Goal: Task Accomplishment & Management: Manage account settings

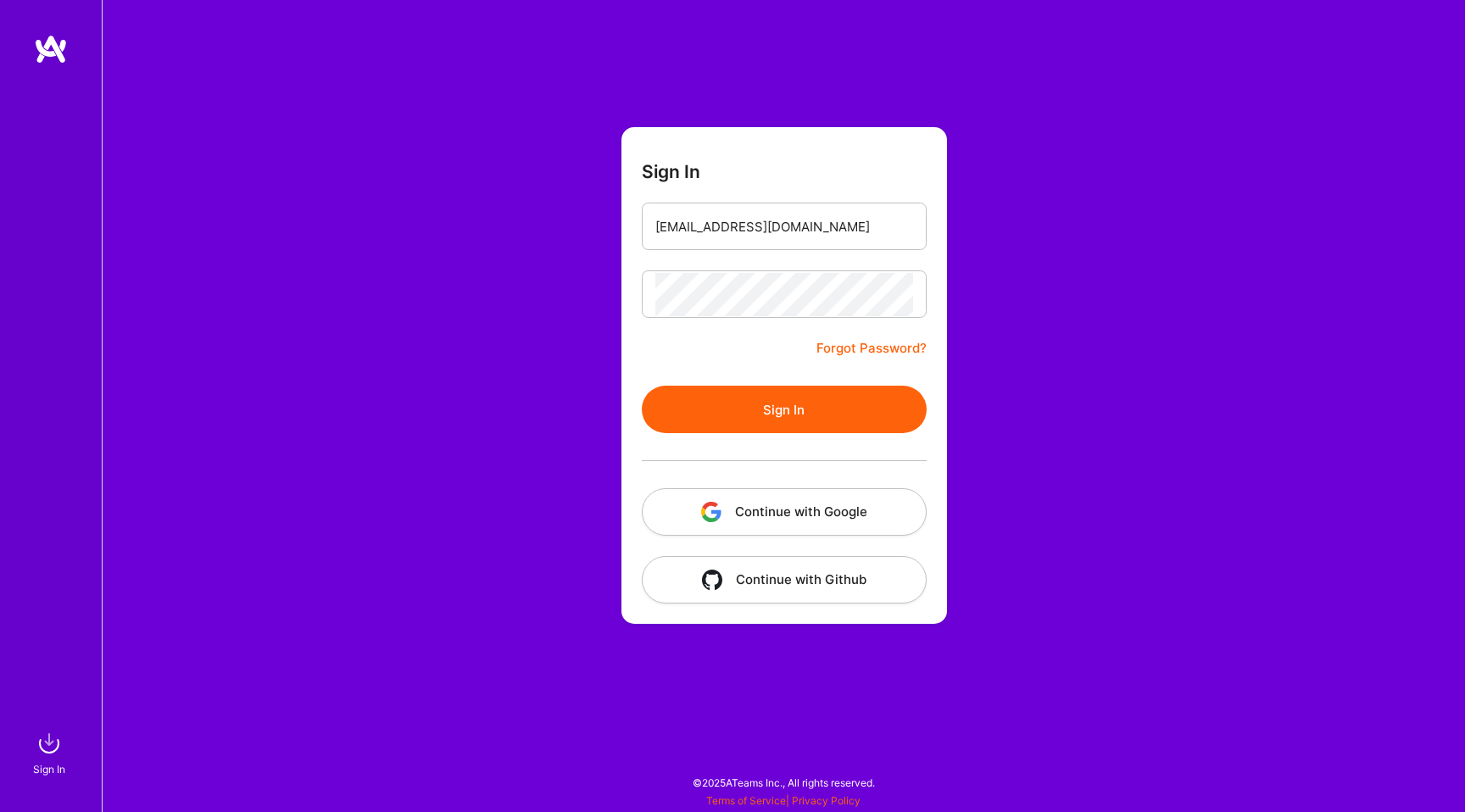
click at [739, 409] on button "Sign In" at bounding box center [784, 409] width 284 height 47
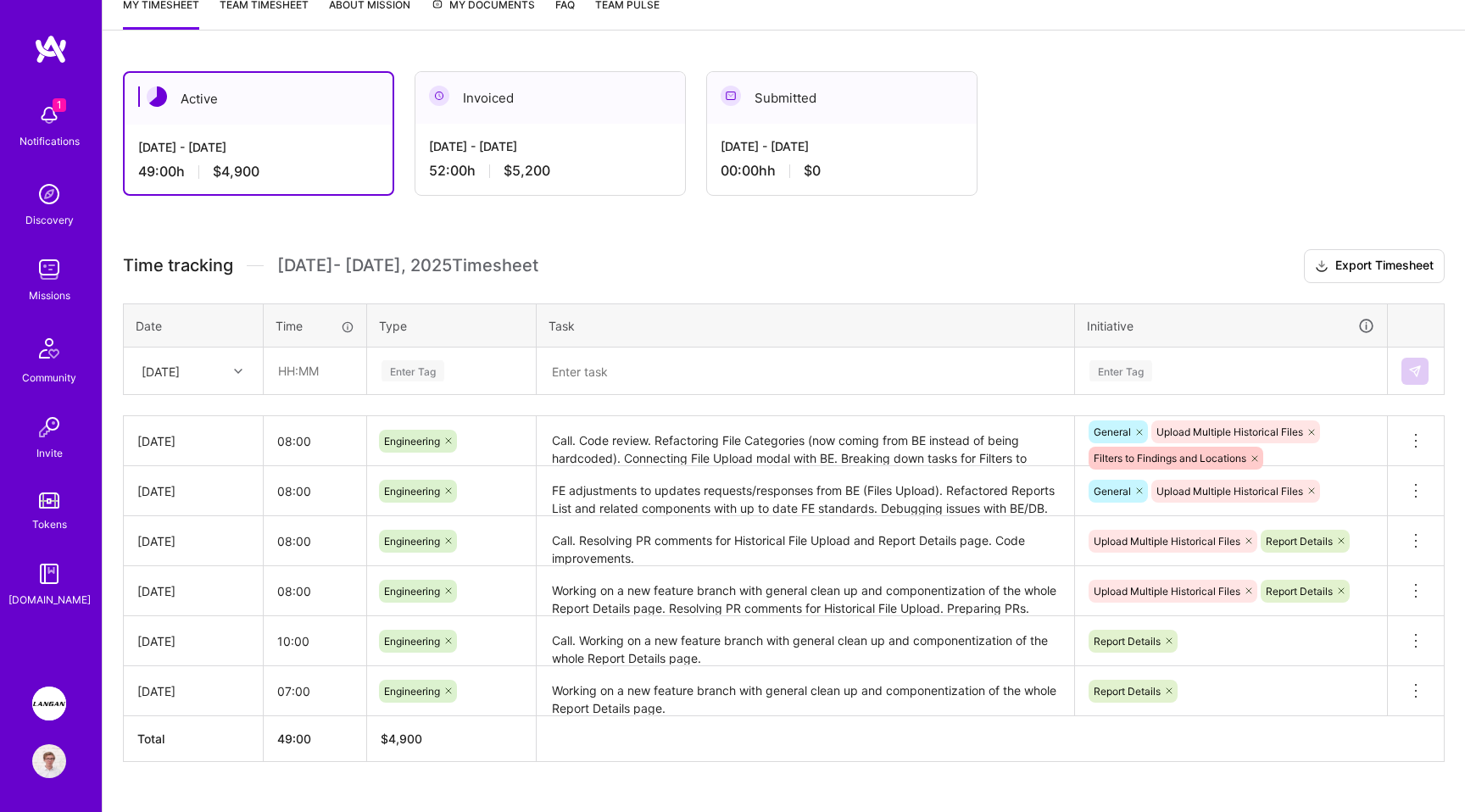
scroll to position [251, 0]
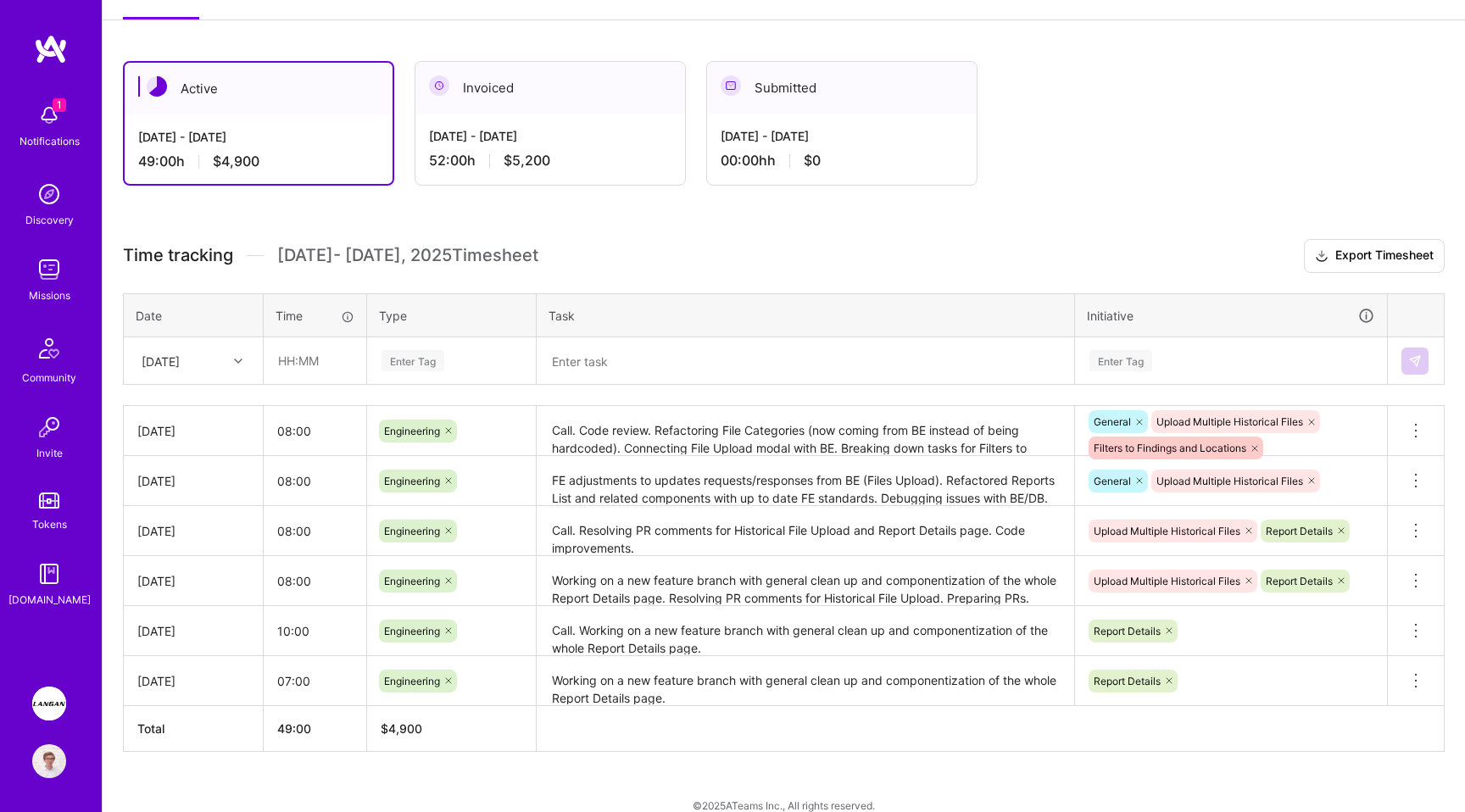
click at [176, 362] on div "[DATE]" at bounding box center [160, 361] width 39 height 18
click at [178, 445] on div "[DATE]" at bounding box center [193, 440] width 137 height 32
click at [284, 356] on input "text" at bounding box center [315, 361] width 101 height 45
type input "08:00"
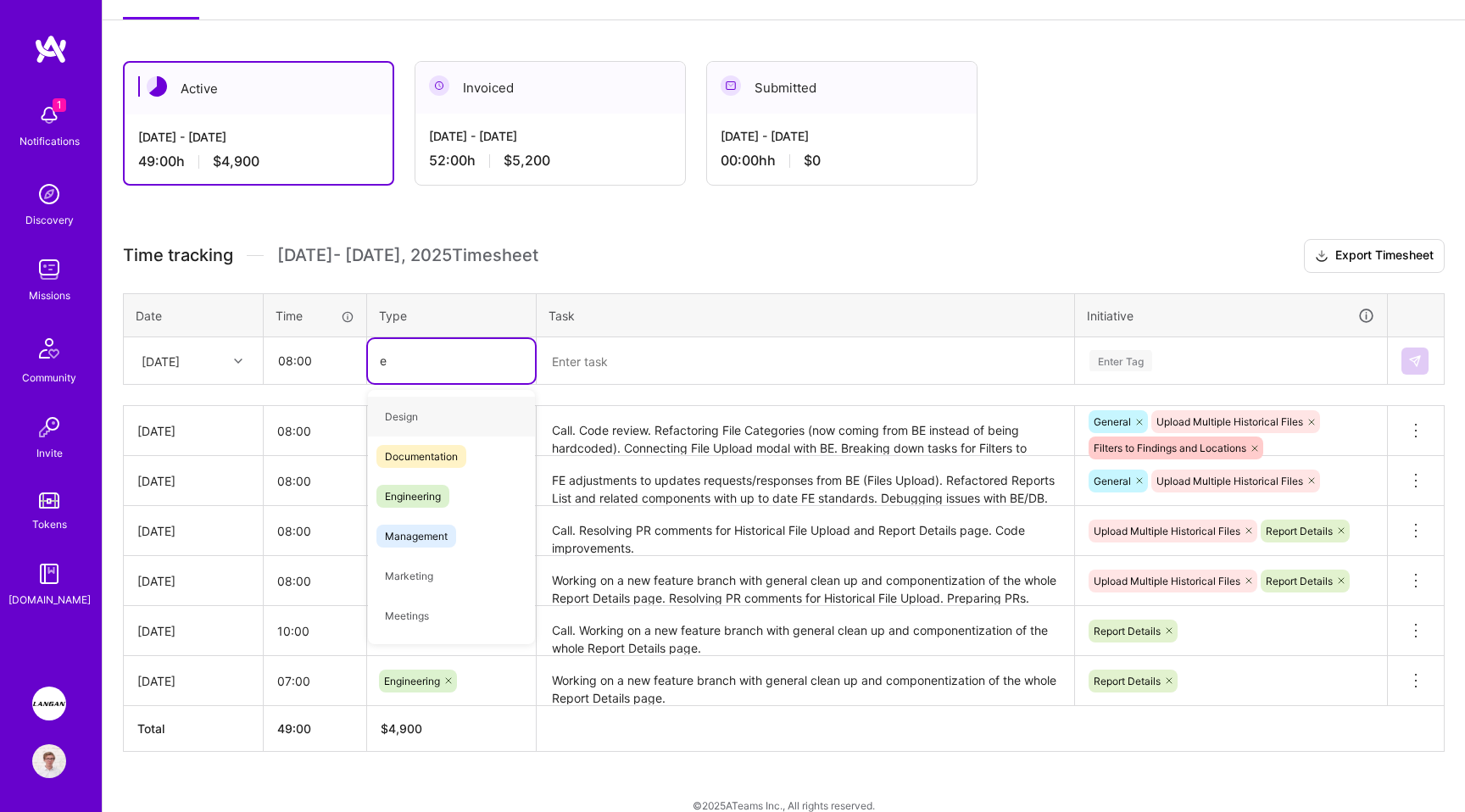
type input "en"
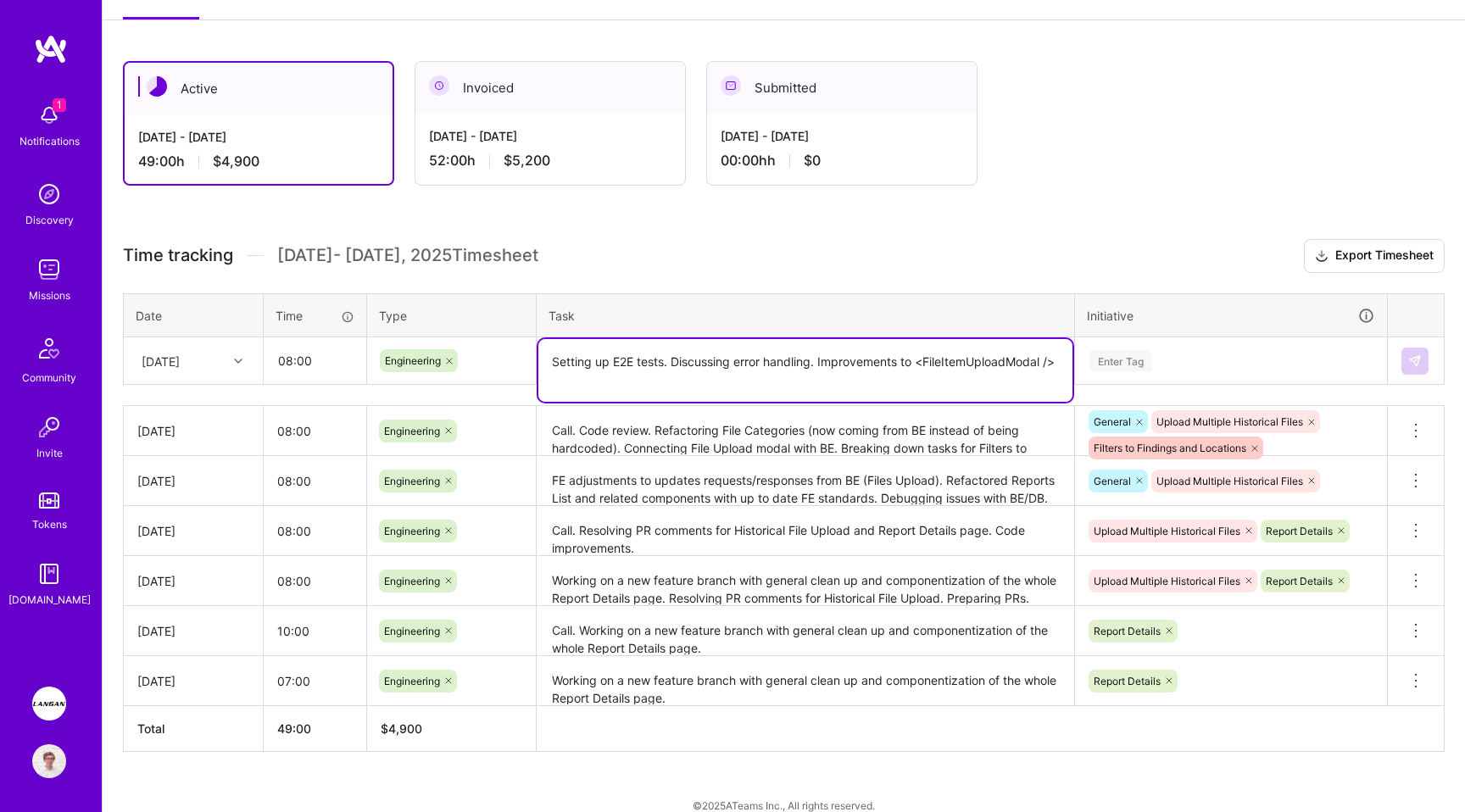
type textarea "Setting up E2E tests. Discussing error handling. Improvements to <FileItemUploa…"
click at [1123, 367] on div "Enter Tag" at bounding box center [1120, 361] width 63 height 27
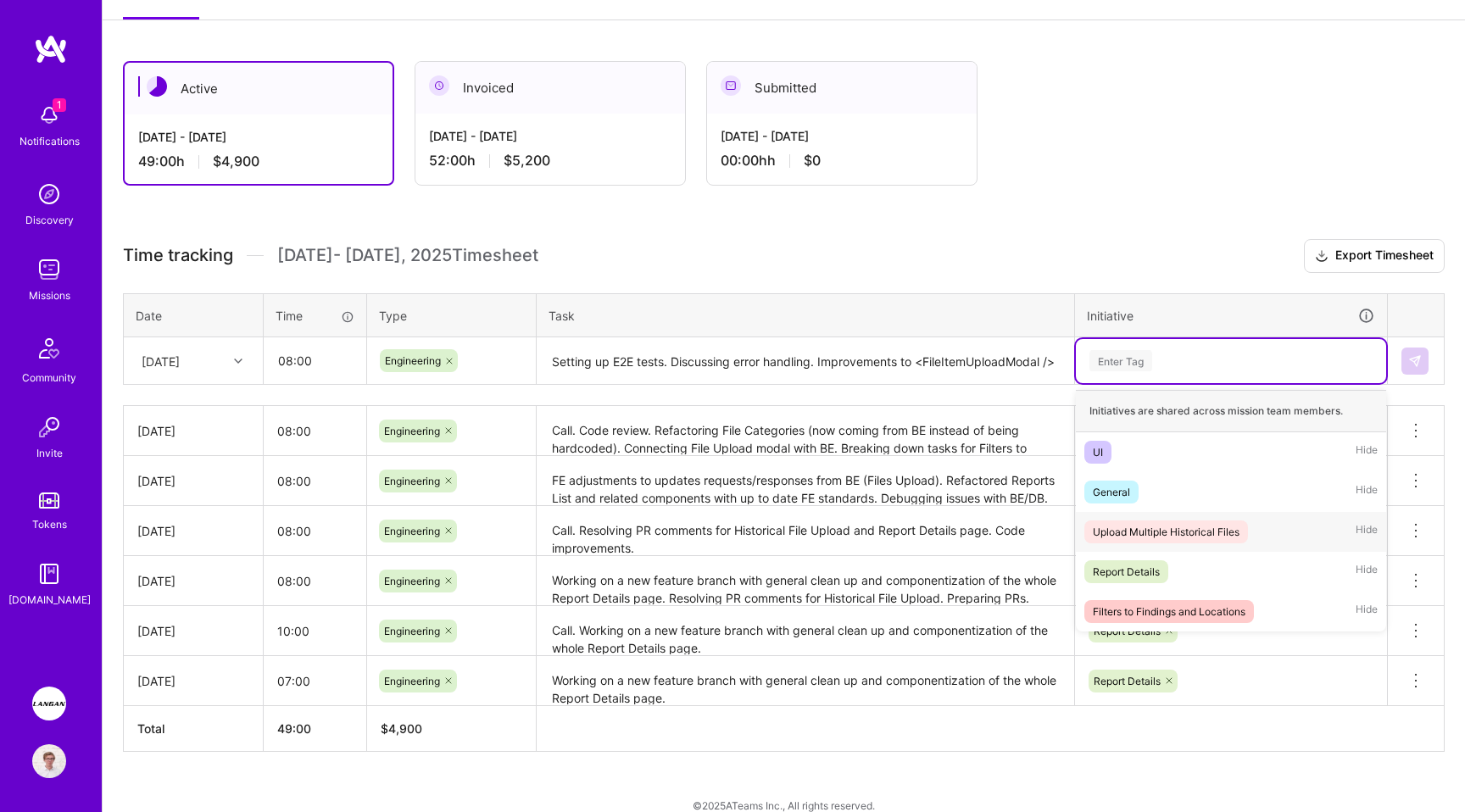
click at [1139, 514] on div "Upload Multiple Historical Files Hide" at bounding box center [1230, 532] width 310 height 39
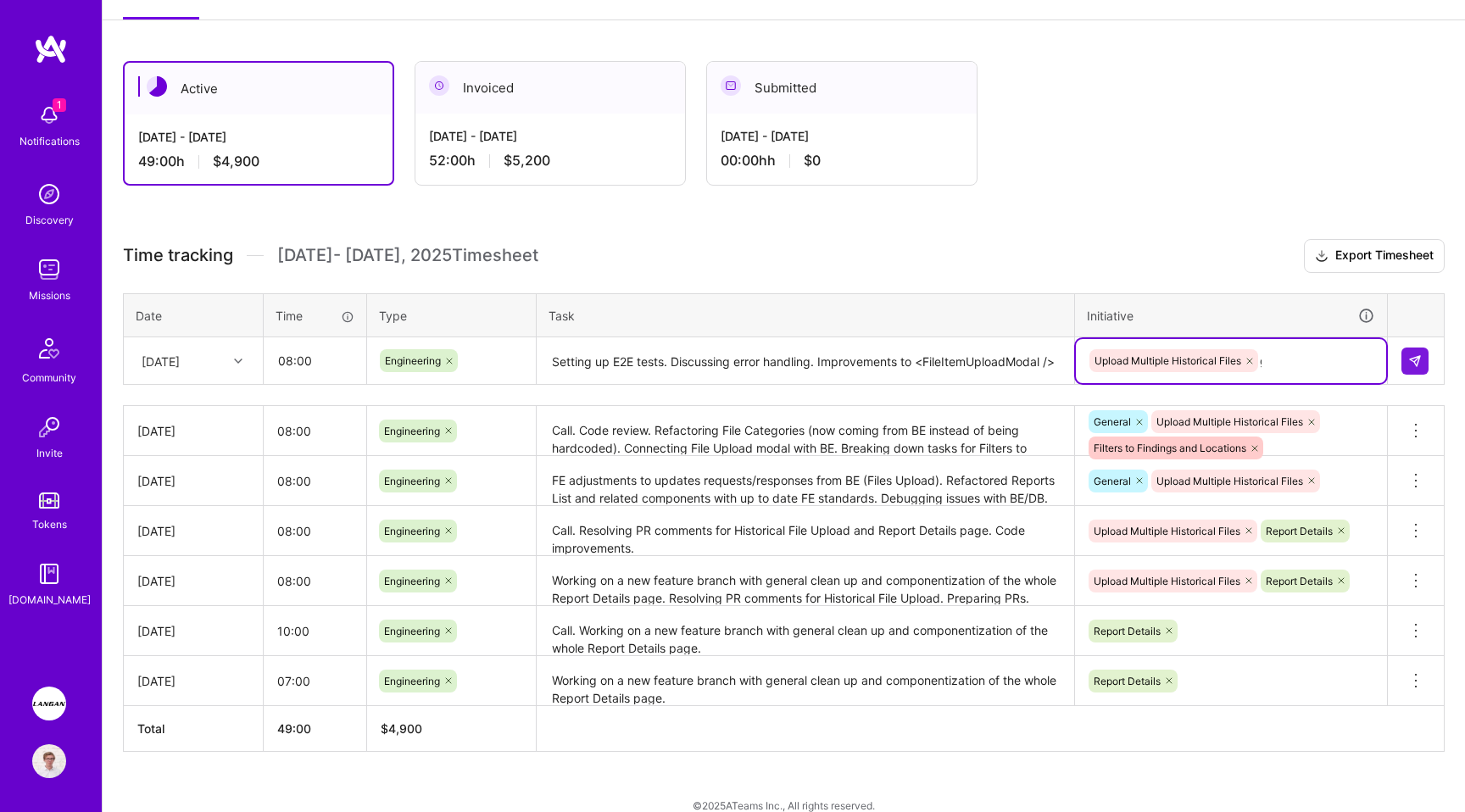
type input "ge"
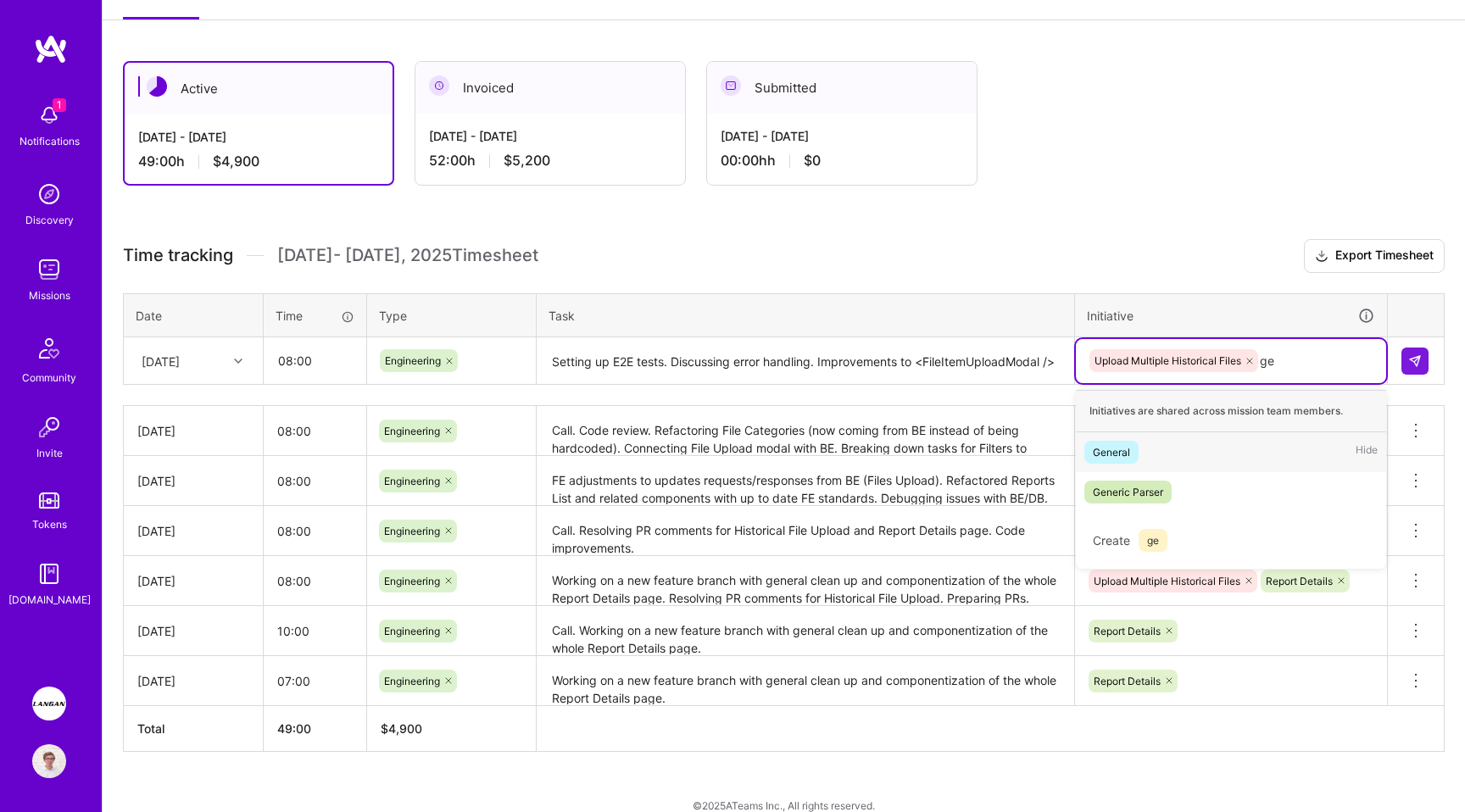
click at [1145, 448] on div "General Hide" at bounding box center [1230, 452] width 310 height 39
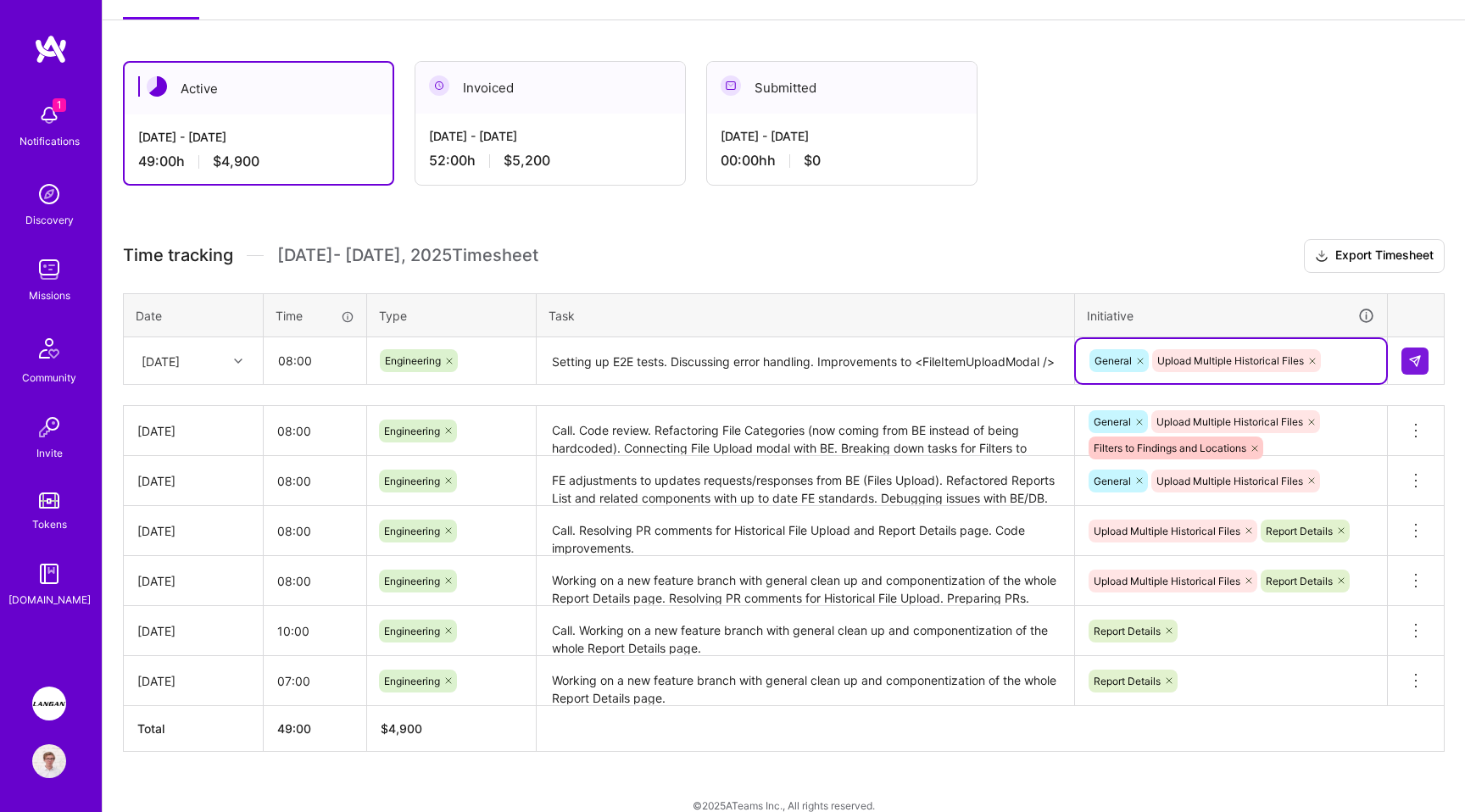
click at [164, 349] on div "[DATE]" at bounding box center [180, 361] width 94 height 28
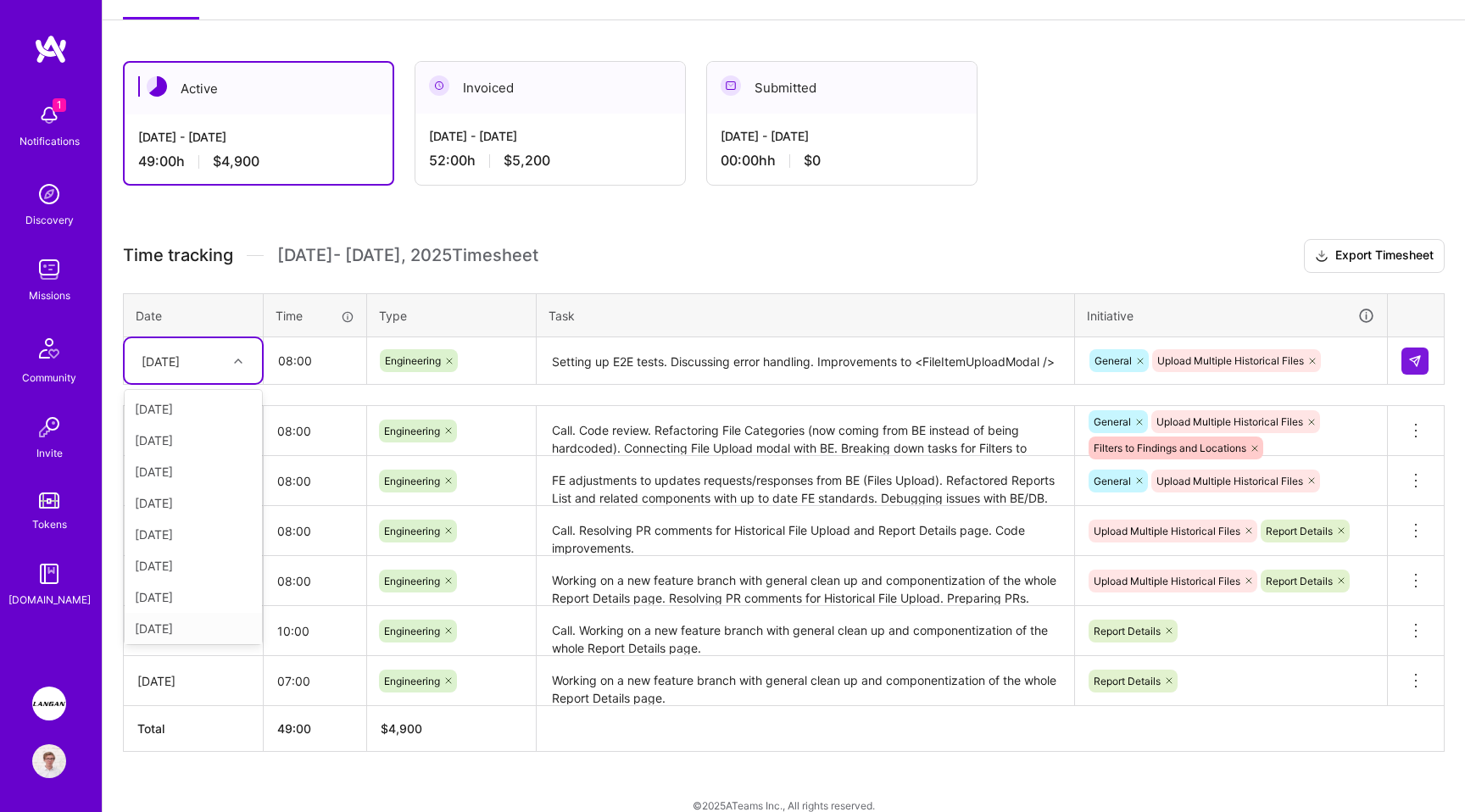
scroll to position [35, 0]
click at [193, 599] on div "[DATE]" at bounding box center [193, 594] width 137 height 32
click at [1418, 359] on img at bounding box center [1414, 361] width 14 height 14
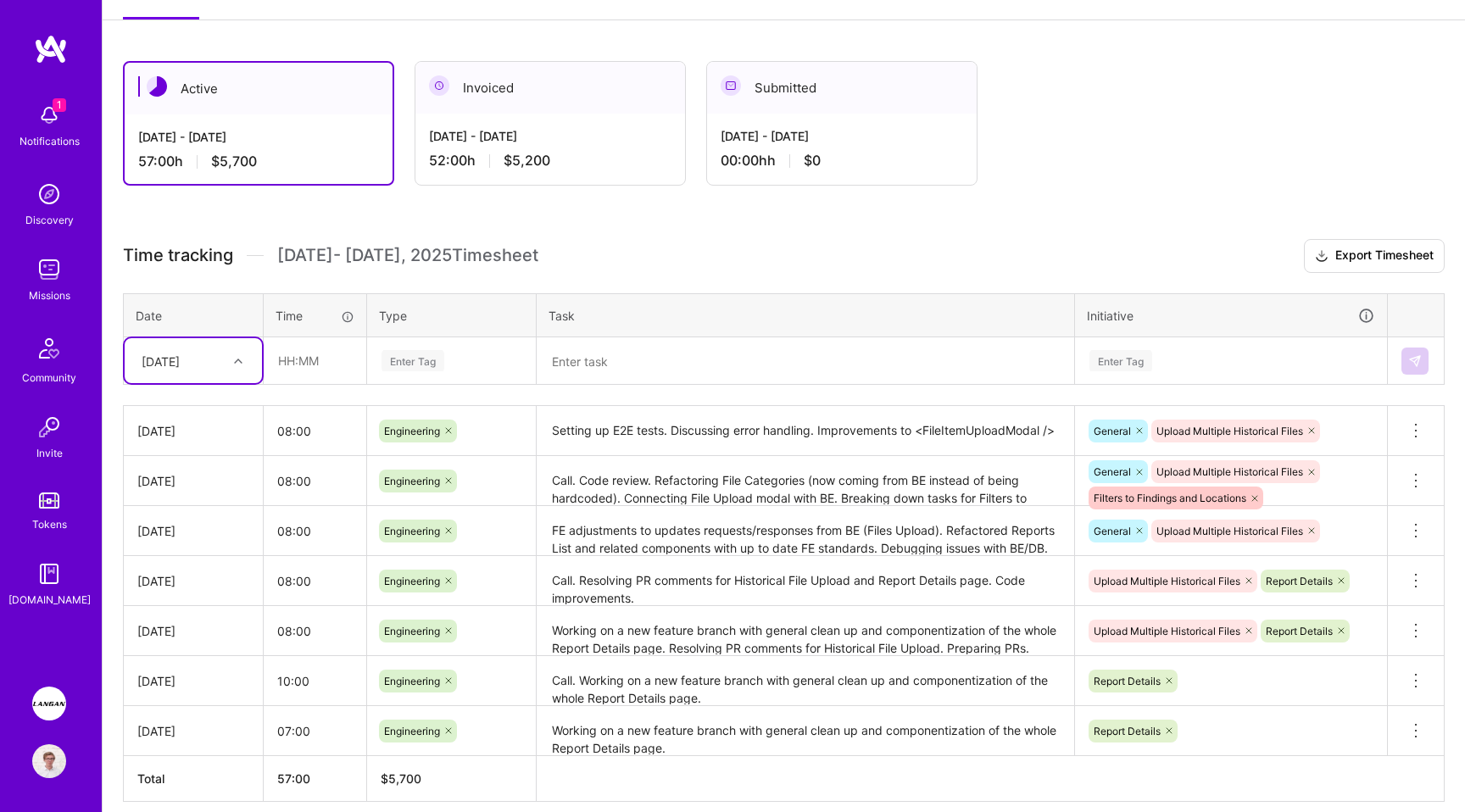
click at [170, 364] on div "[DATE]" at bounding box center [160, 361] width 39 height 18
click at [164, 624] on div "[DATE]" at bounding box center [193, 624] width 137 height 32
click at [307, 364] on input "text" at bounding box center [315, 361] width 101 height 45
type input "08:00"
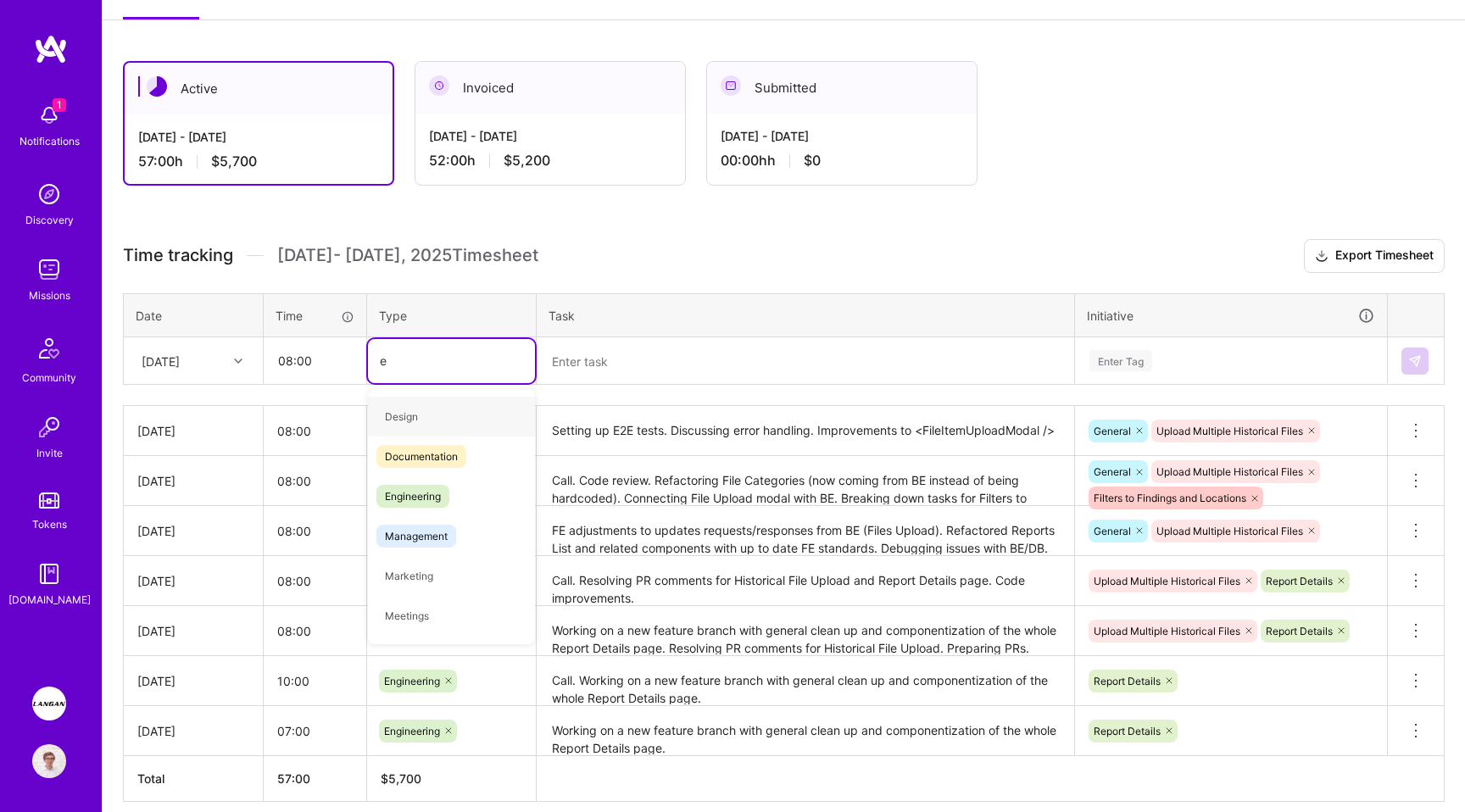
type input "en"
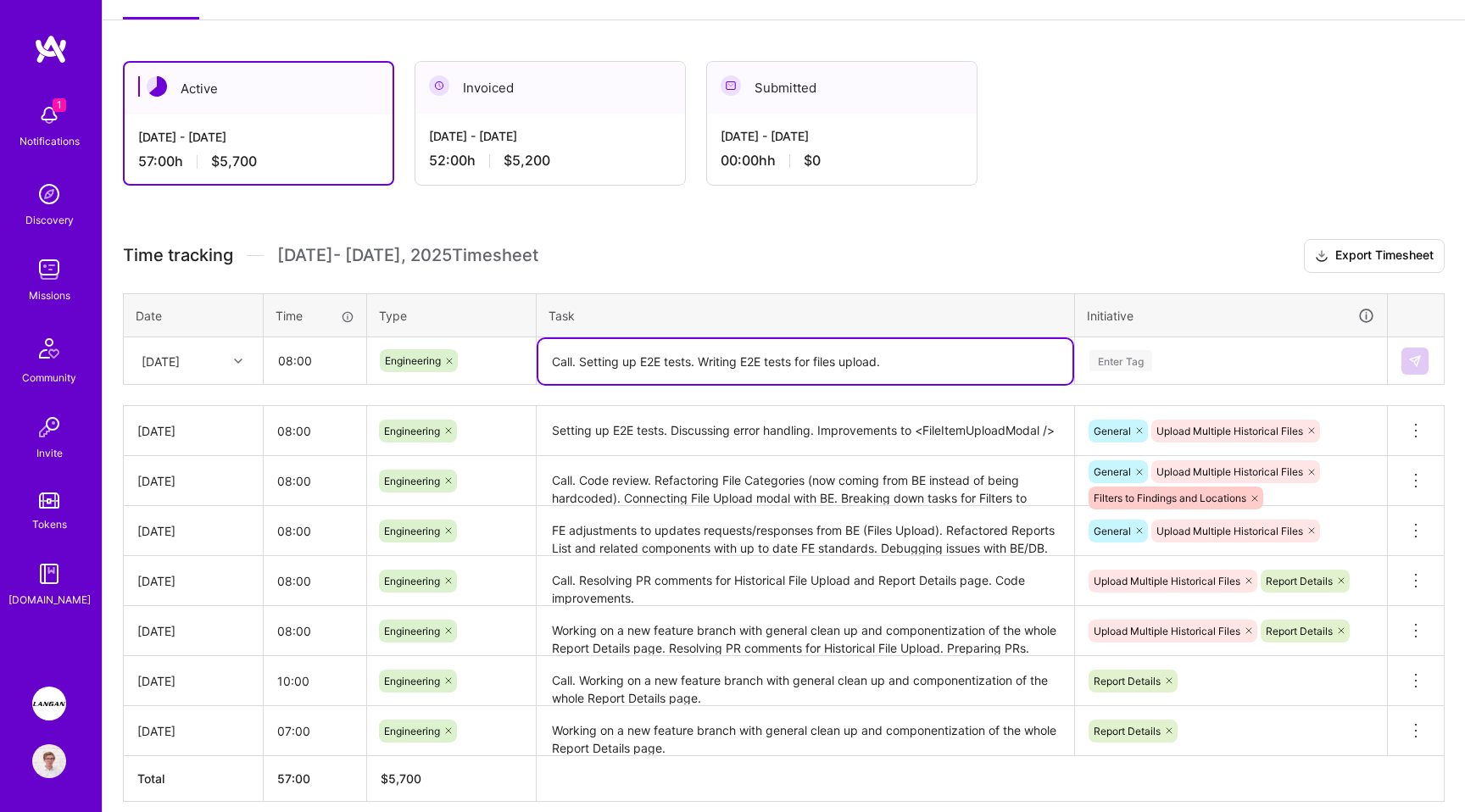
type textarea "Call. Setting up E2E tests. Writing E2E tests for files upload."
click at [1107, 364] on div "Enter Tag" at bounding box center [1120, 361] width 63 height 27
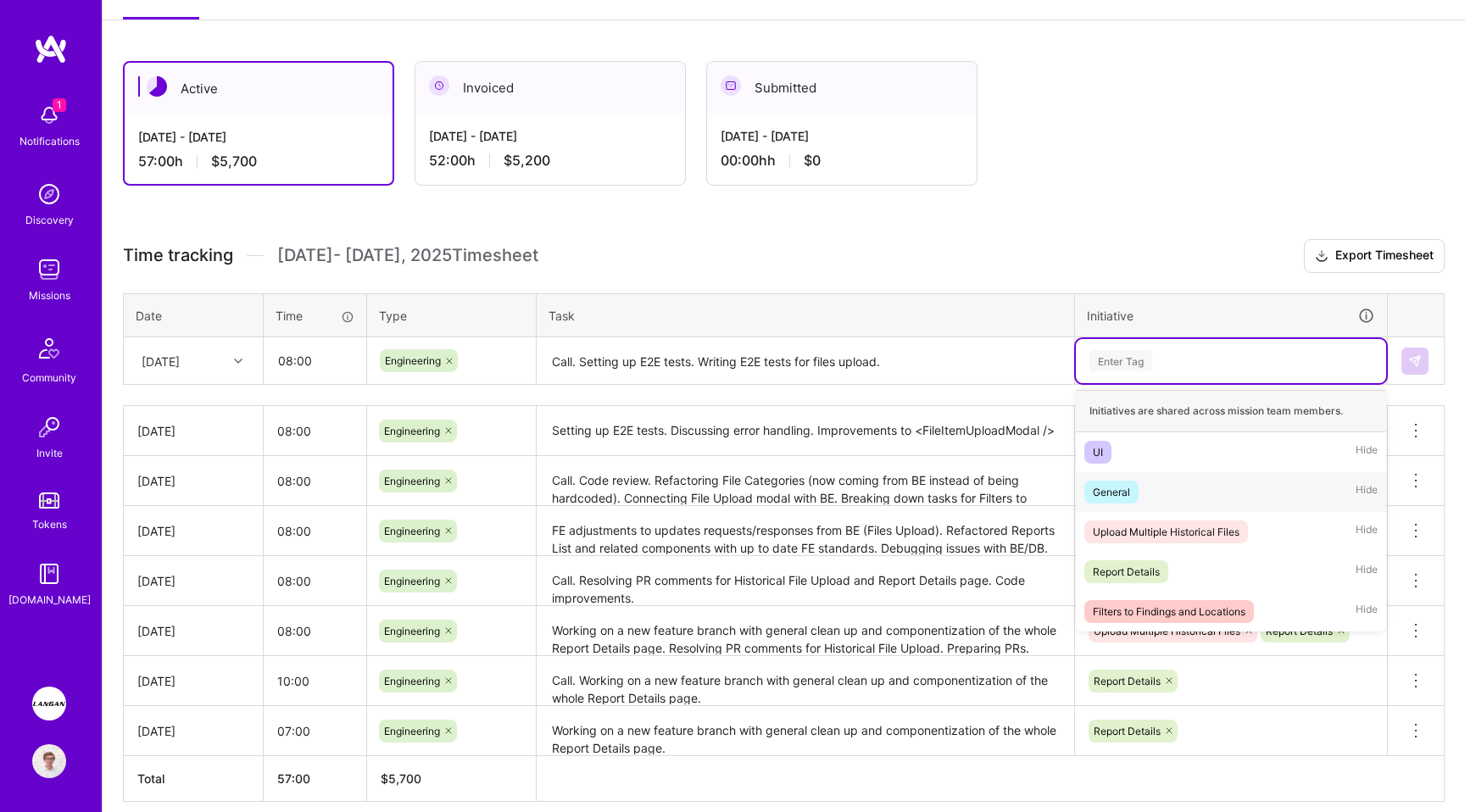
click at [1123, 487] on div "General" at bounding box center [1111, 492] width 38 height 18
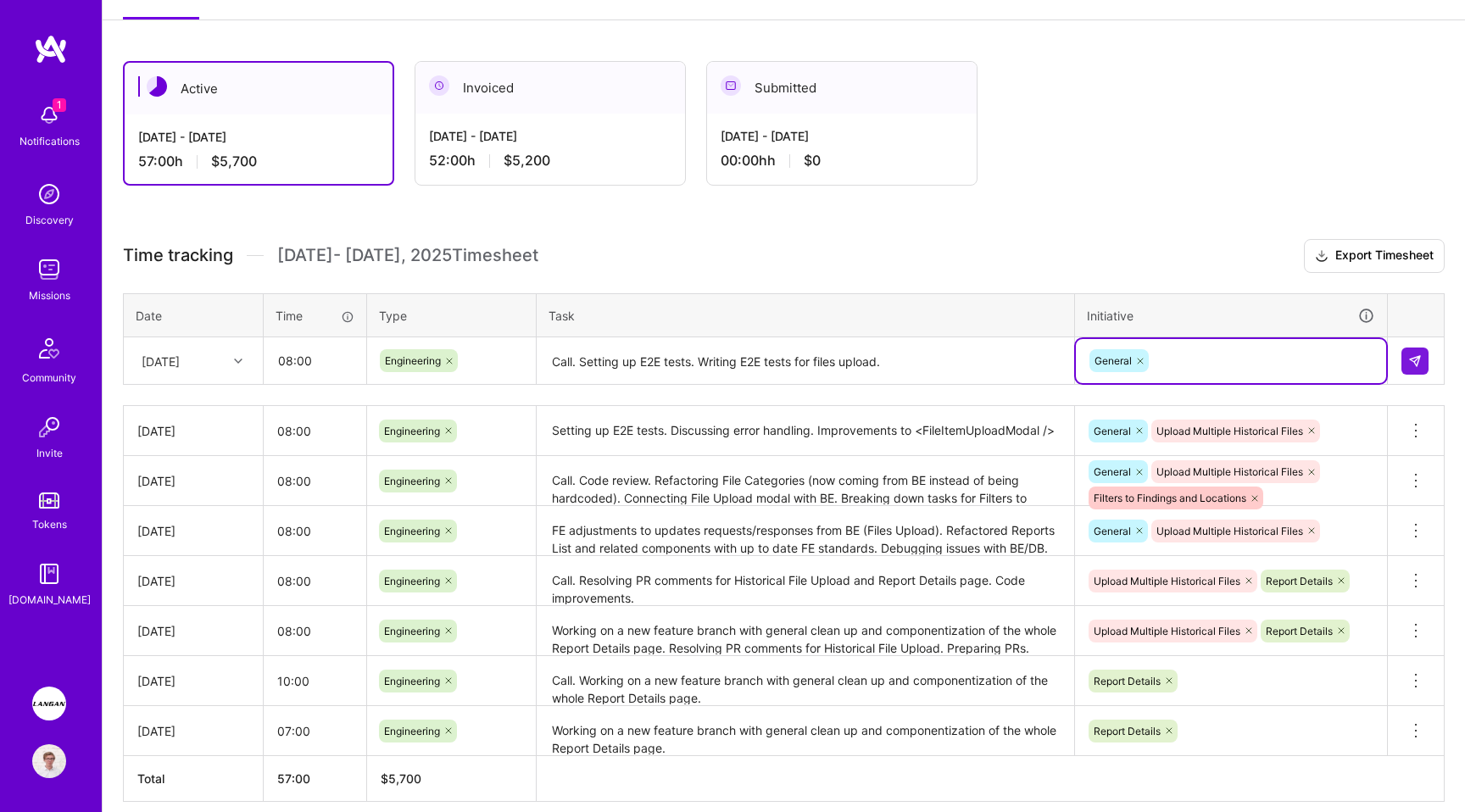
click at [1187, 366] on div "General" at bounding box center [1230, 361] width 286 height 27
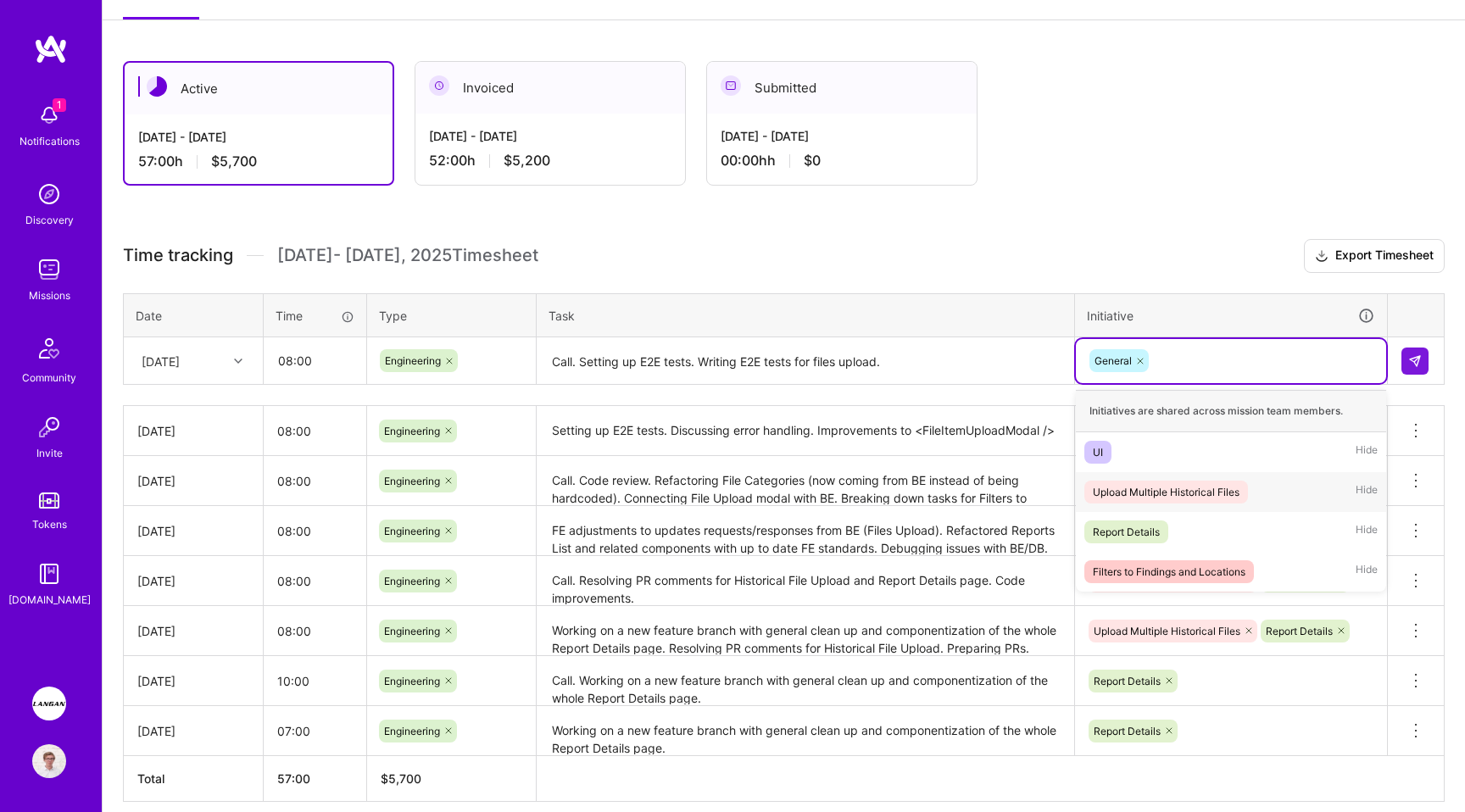
click at [1188, 487] on div "Upload Multiple Historical Files" at bounding box center [1165, 492] width 146 height 18
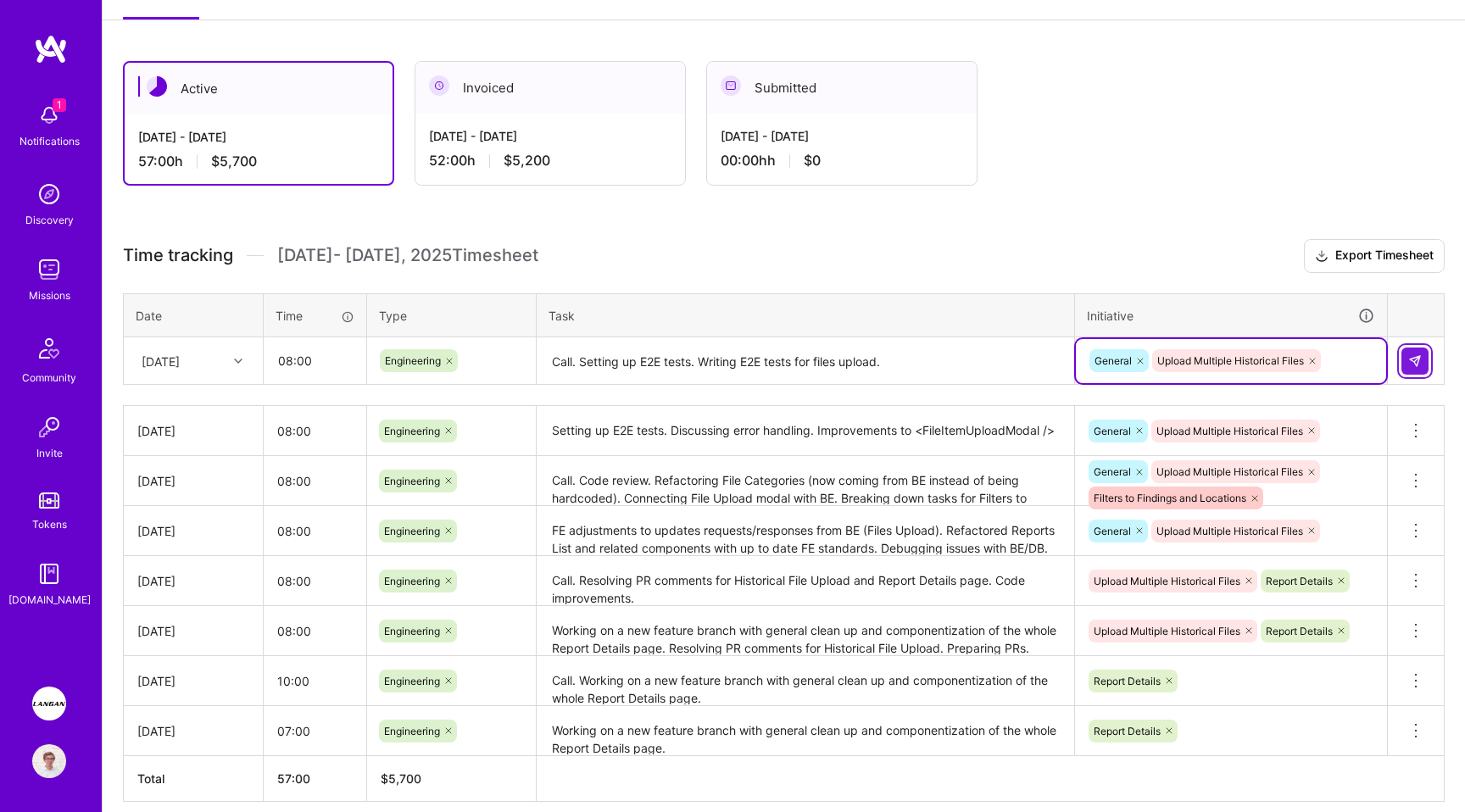
click at [1417, 355] on img at bounding box center [1414, 361] width 14 height 14
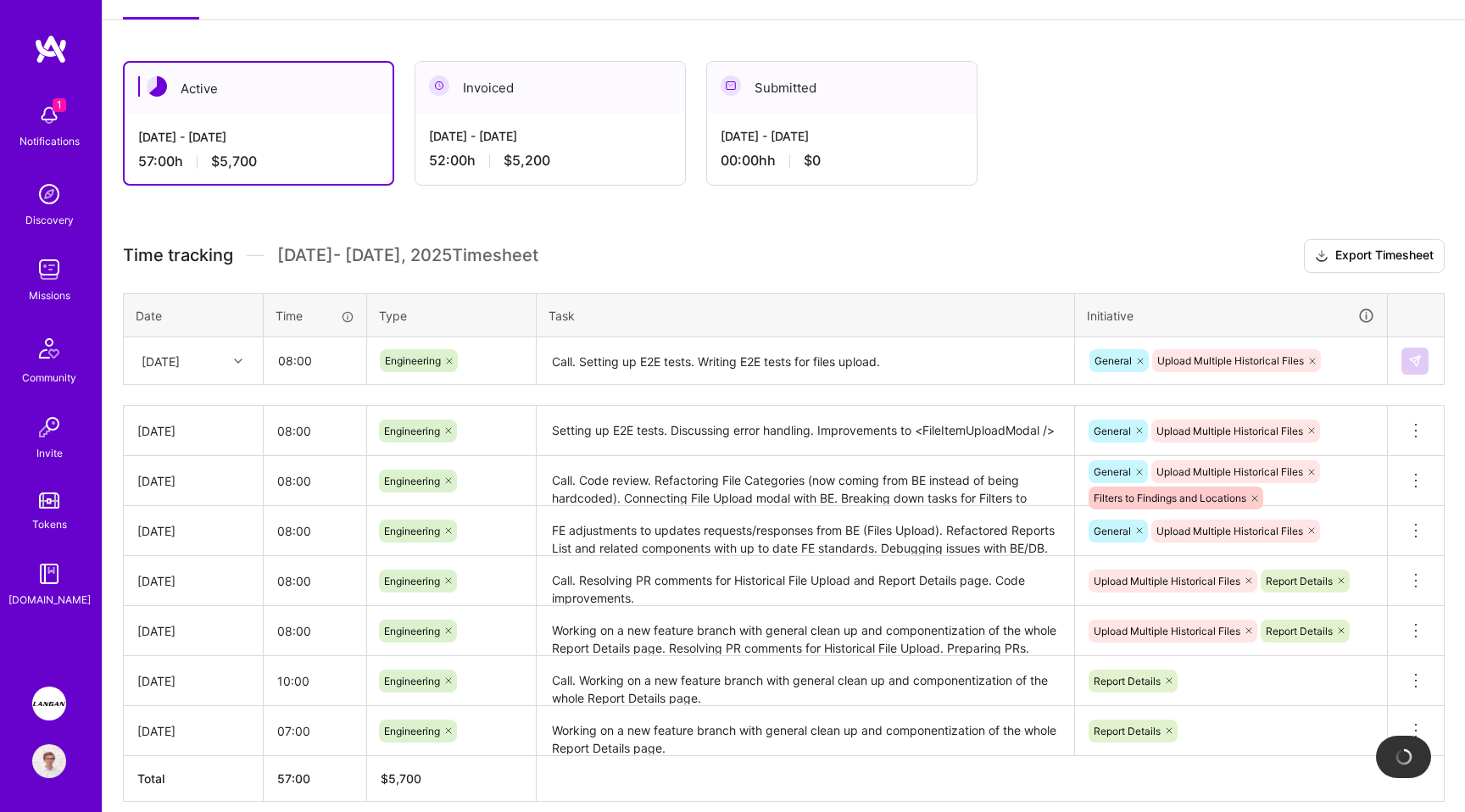
click at [1114, 180] on div "Active [DATE] - [DATE] 57:00 h $5,700 Invoiced [DATE] - [DATE] 52:00 h $5,200 S…" at bounding box center [744, 122] width 1245 height 124
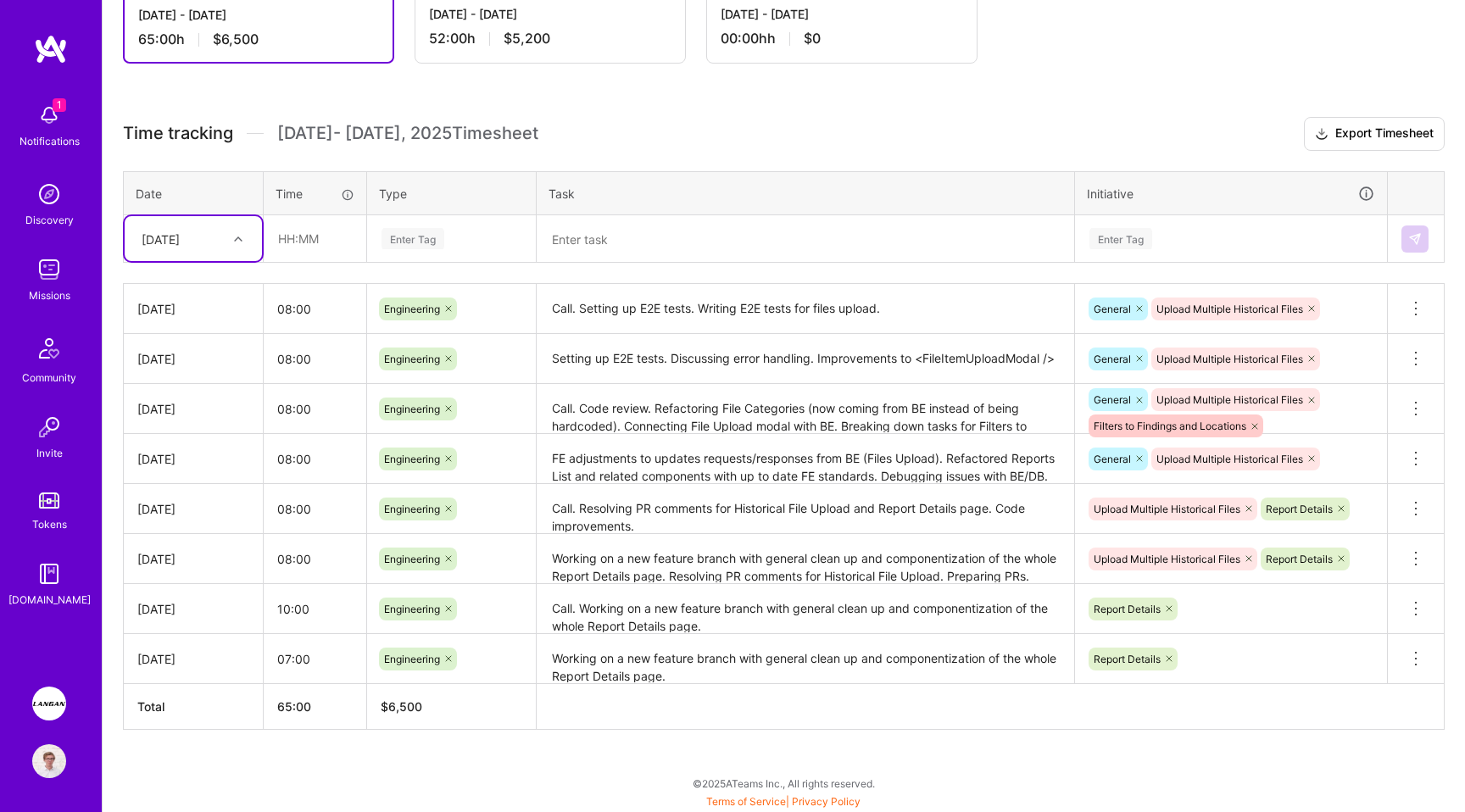
scroll to position [367, 0]
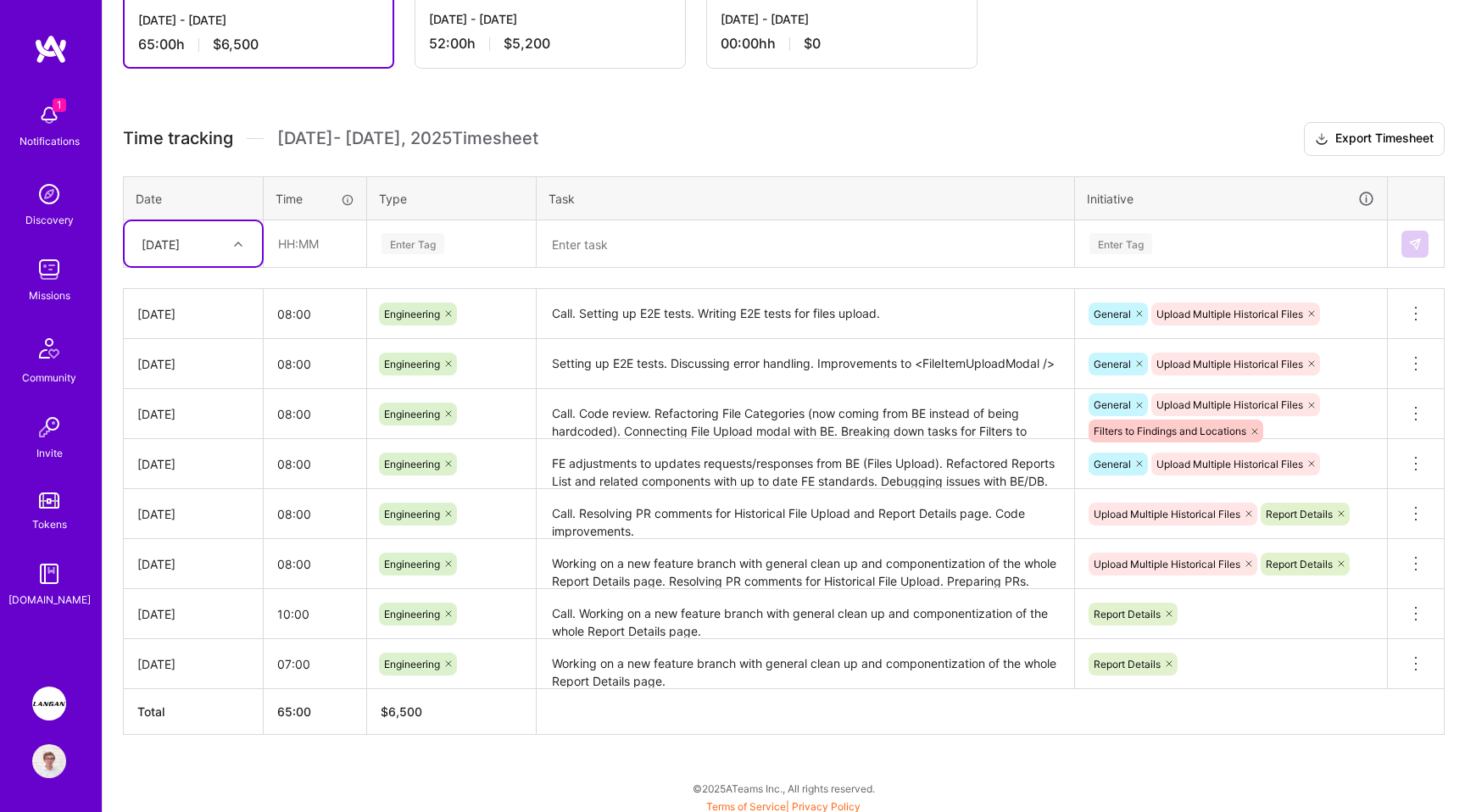
click at [765, 166] on div "Time tracking [DATE] - [DATE] Timesheet Export Timesheet Date Time Type Task In…" at bounding box center [783, 427] width 1321 height 612
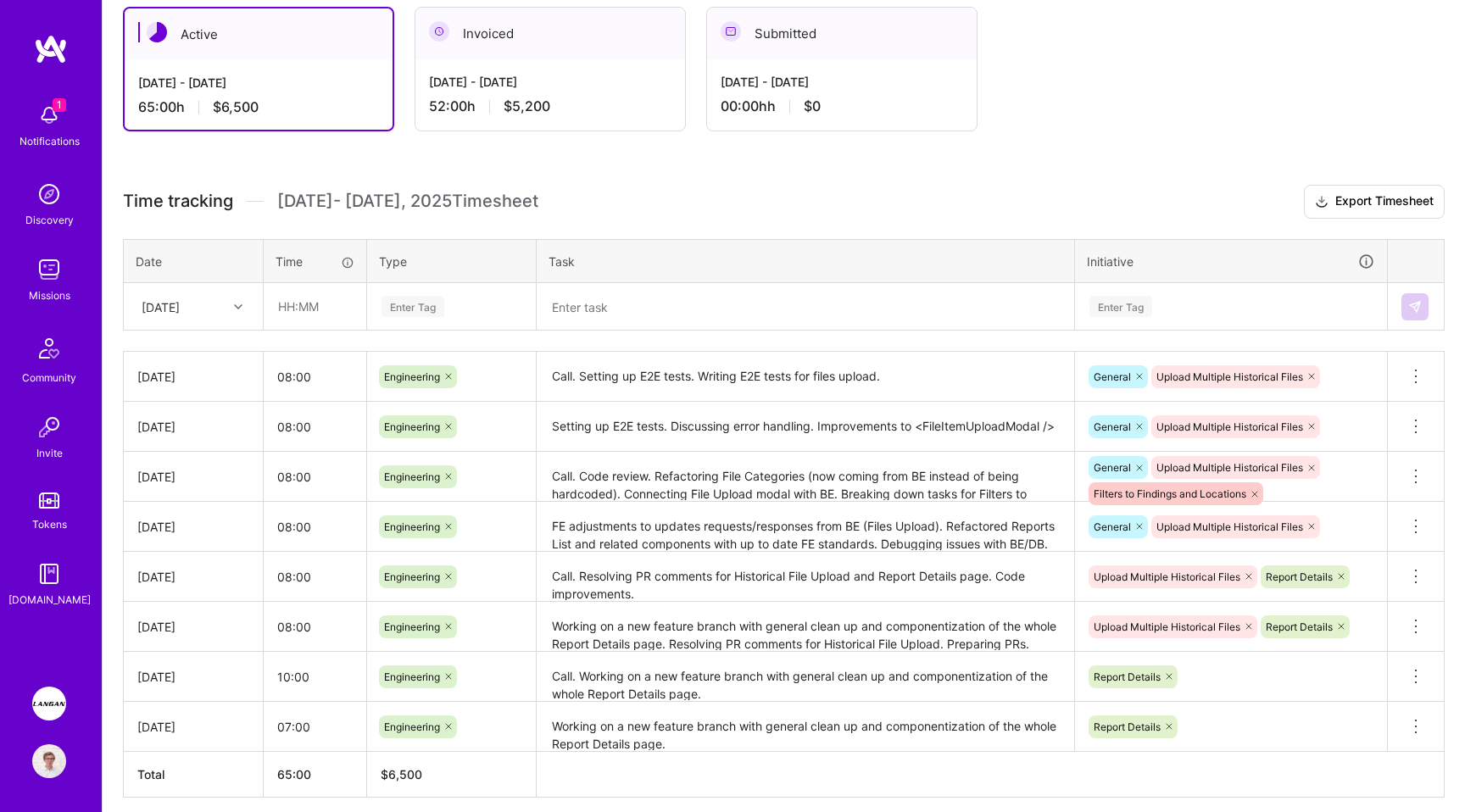
scroll to position [289, 0]
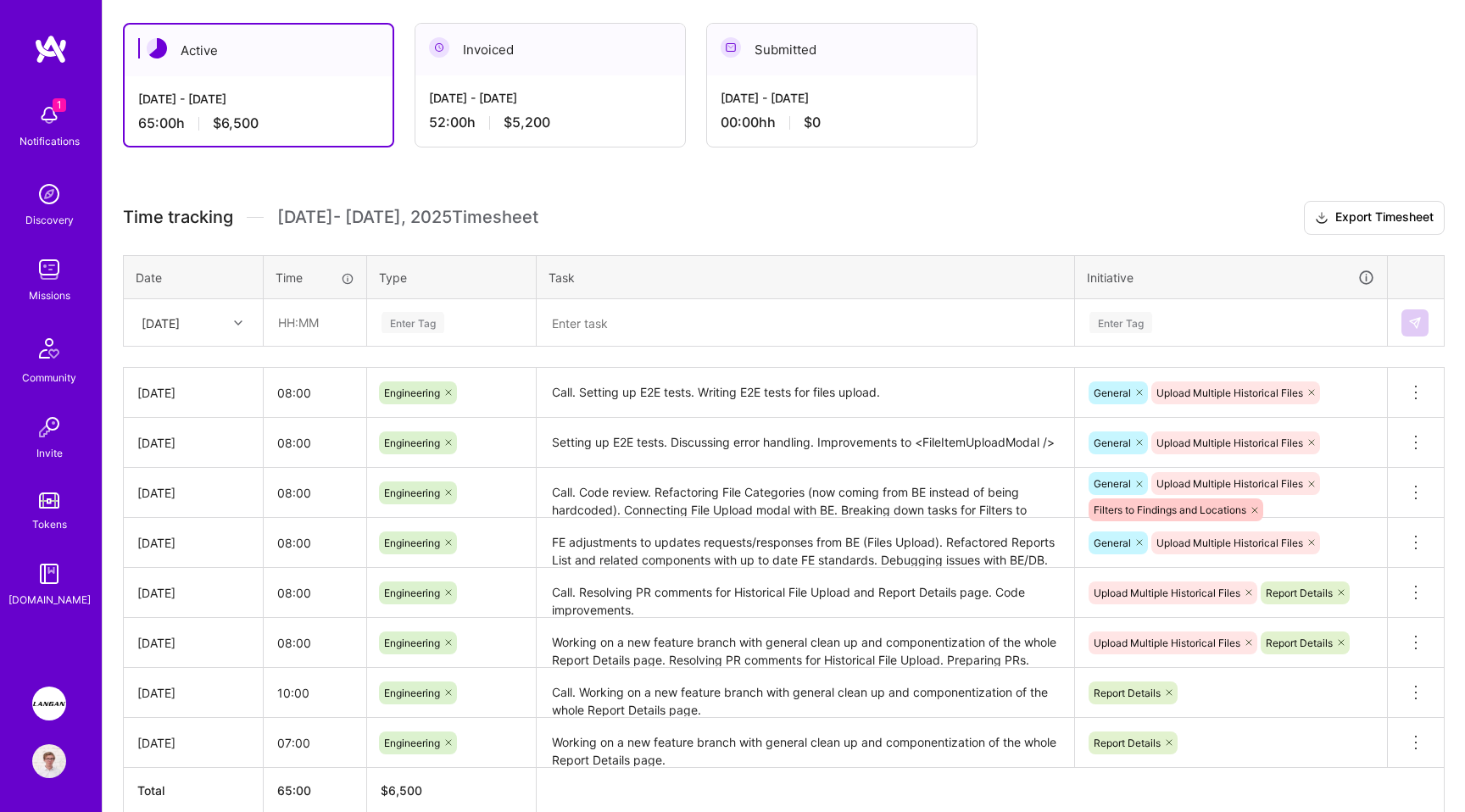
click at [756, 255] on th "Task" at bounding box center [805, 277] width 538 height 44
click at [891, 391] on textarea "Call. Setting up E2E tests. Writing E2E tests for files upload." at bounding box center [804, 392] width 534 height 46
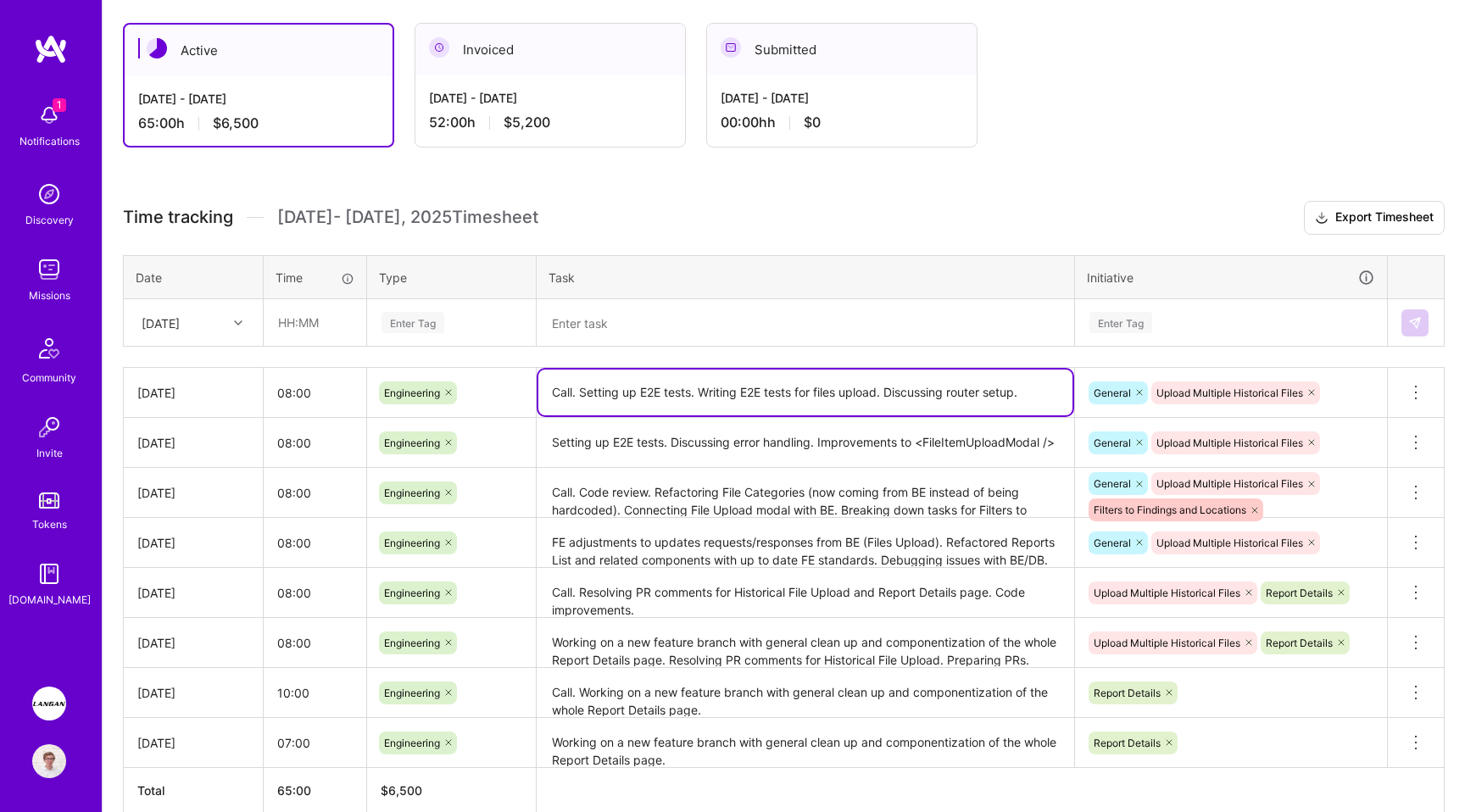
type textarea "Call. Setting up E2E tests. Writing E2E tests for files upload. Discussing rout…"
click at [1031, 157] on div "Active [DATE] - [DATE] 65:00 h $6,500 Invoiced [DATE] - [DATE] 52:00 h $5,200 S…" at bounding box center [784, 450] width 1362 height 894
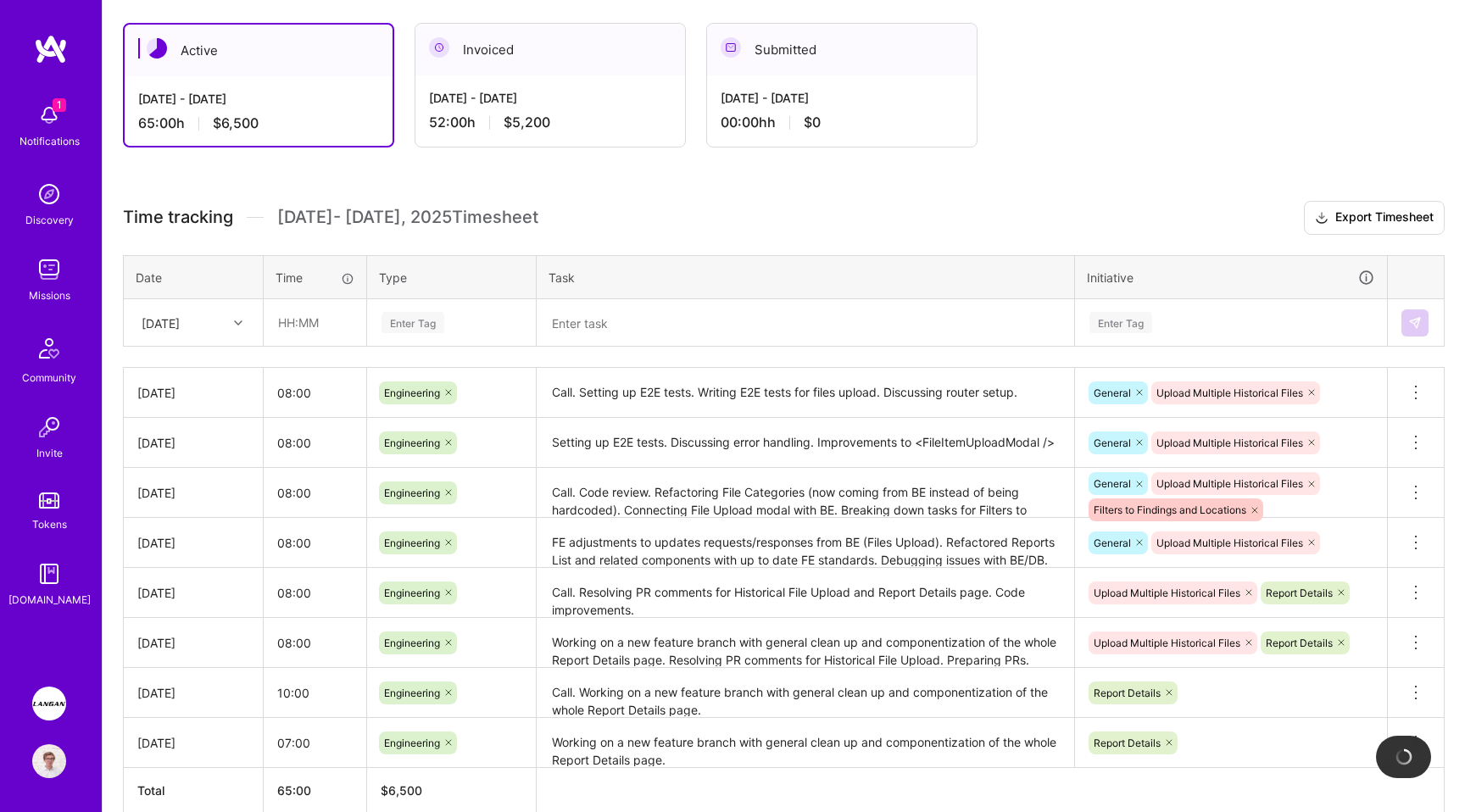
click at [1005, 208] on h3 "Time tracking [DATE] - [DATE] Timesheet Export Timesheet" at bounding box center [783, 218] width 1321 height 34
click at [61, 122] on img at bounding box center [50, 116] width 34 height 34
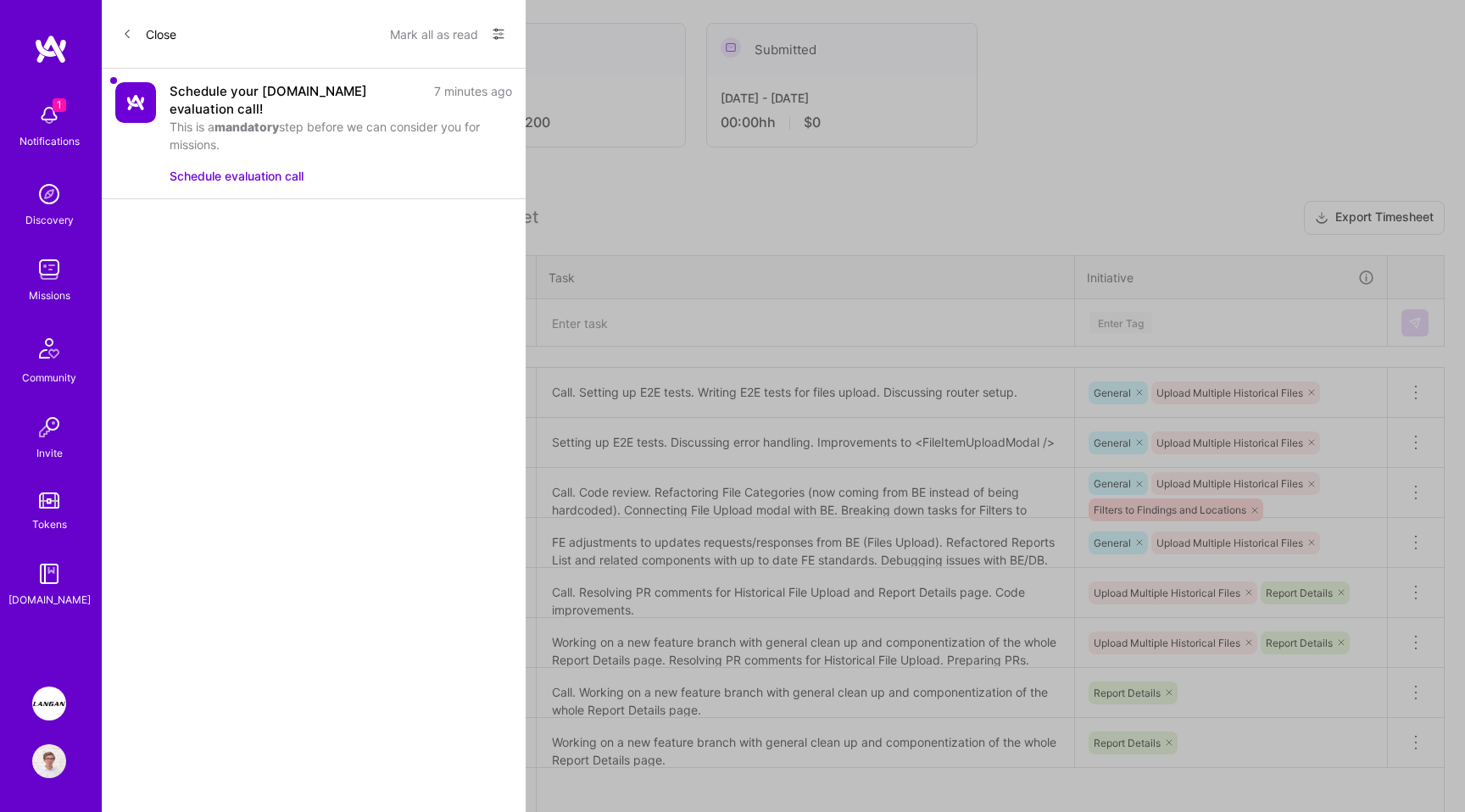
click at [668, 187] on div "1 1 Notifications Discovery Missions Community Invite Tokens [DOMAIN_NAME] [PER…" at bounding box center [732, 300] width 1465 height 1177
